Goal: Information Seeking & Learning: Learn about a topic

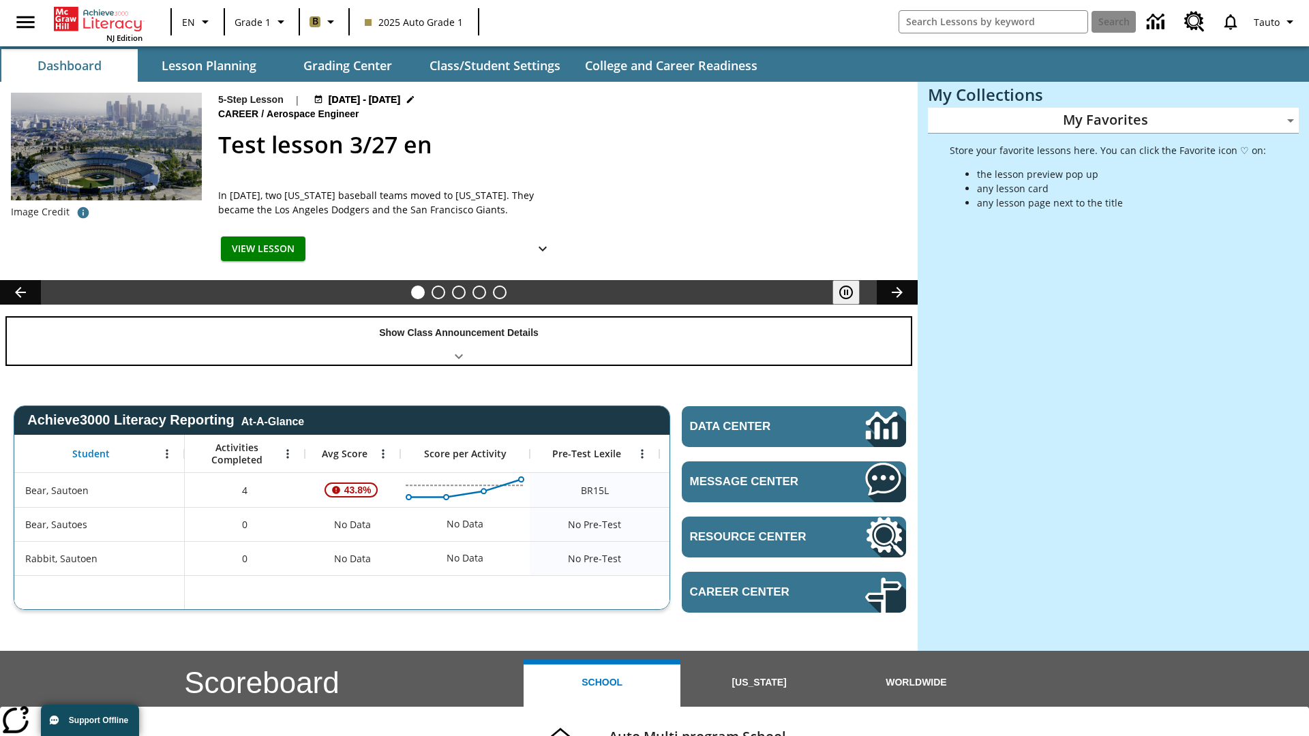
click at [459, 341] on div "Show Class Announcement Details" at bounding box center [459, 341] width 904 height 47
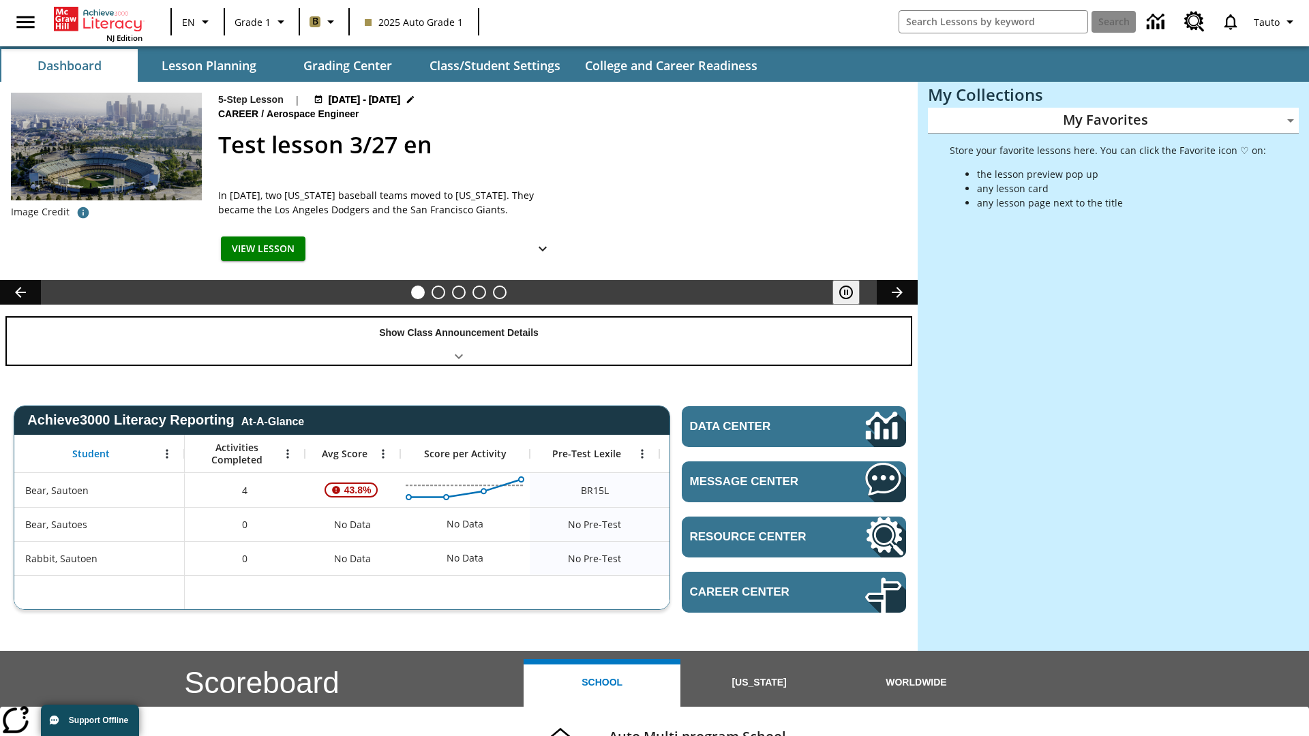
click at [459, 341] on div "Show Class Announcement Details" at bounding box center [459, 341] width 904 height 47
